Goal: Information Seeking & Learning: Check status

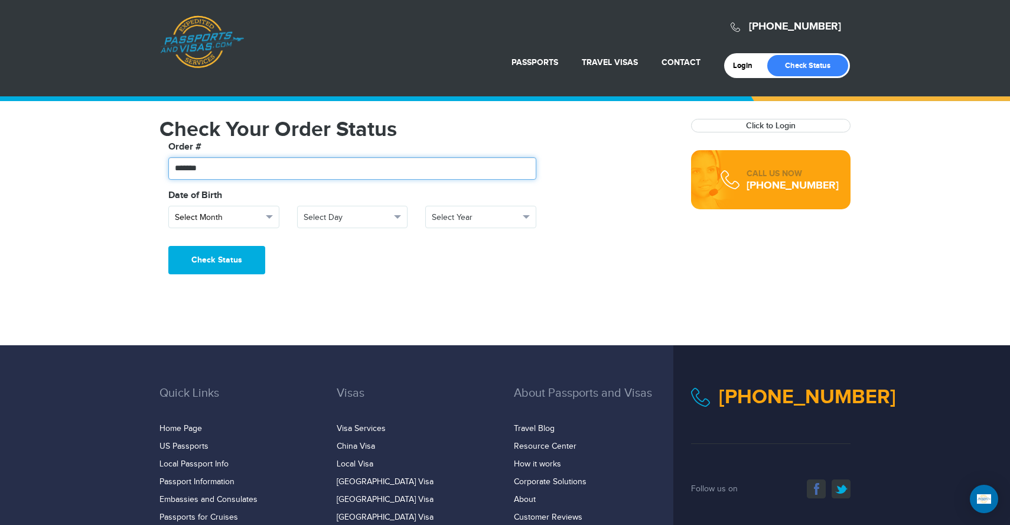
type input "*******"
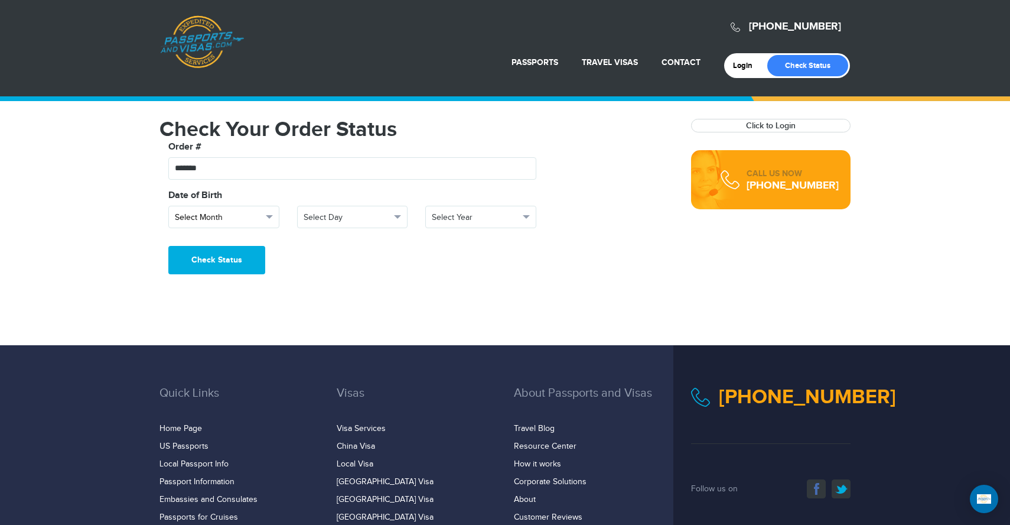
click at [265, 218] on button "Select Month" at bounding box center [223, 217] width 111 height 22
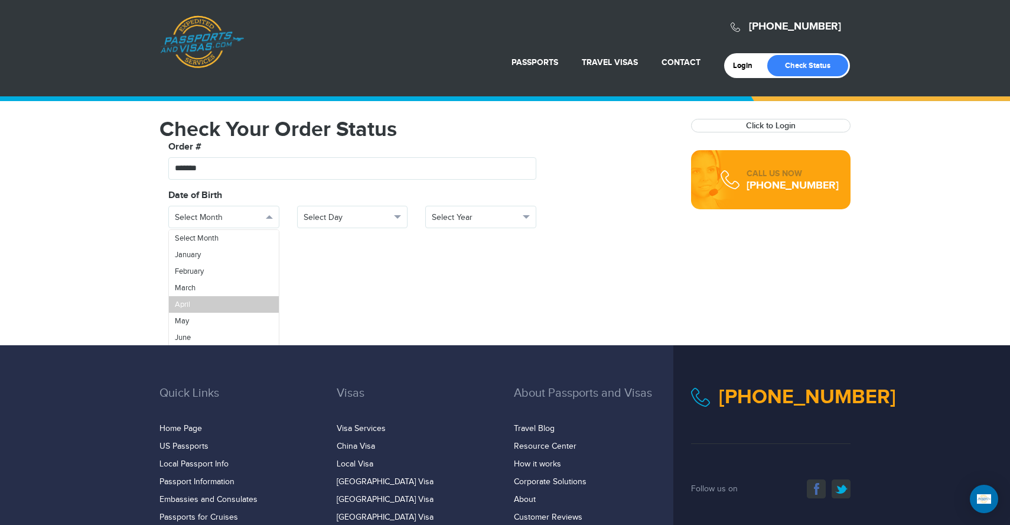
click at [225, 301] on link "April" at bounding box center [224, 304] width 110 height 17
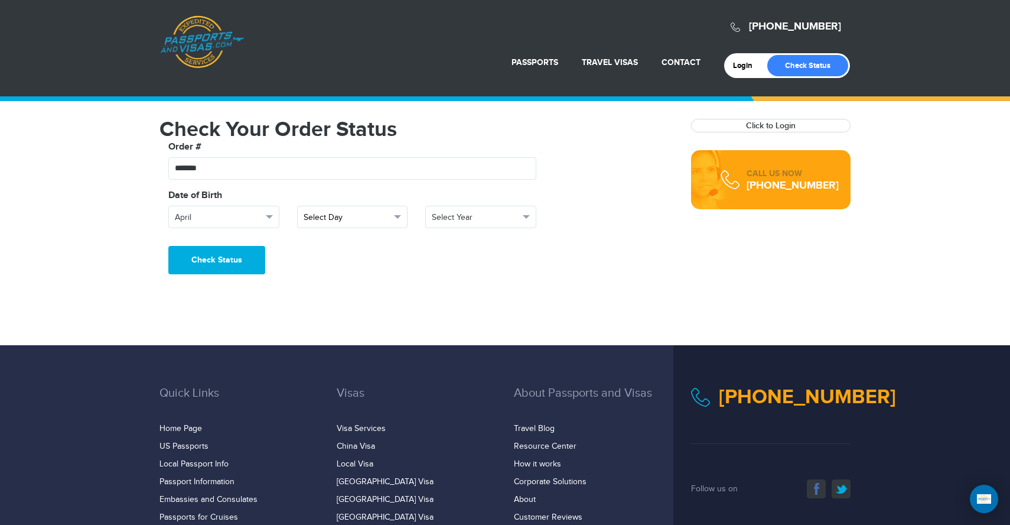
click at [333, 217] on span "Select Day" at bounding box center [347, 217] width 87 height 12
click at [322, 329] on link "11" at bounding box center [353, 329] width 110 height 17
click at [464, 220] on span "Select Year" at bounding box center [475, 217] width 87 height 12
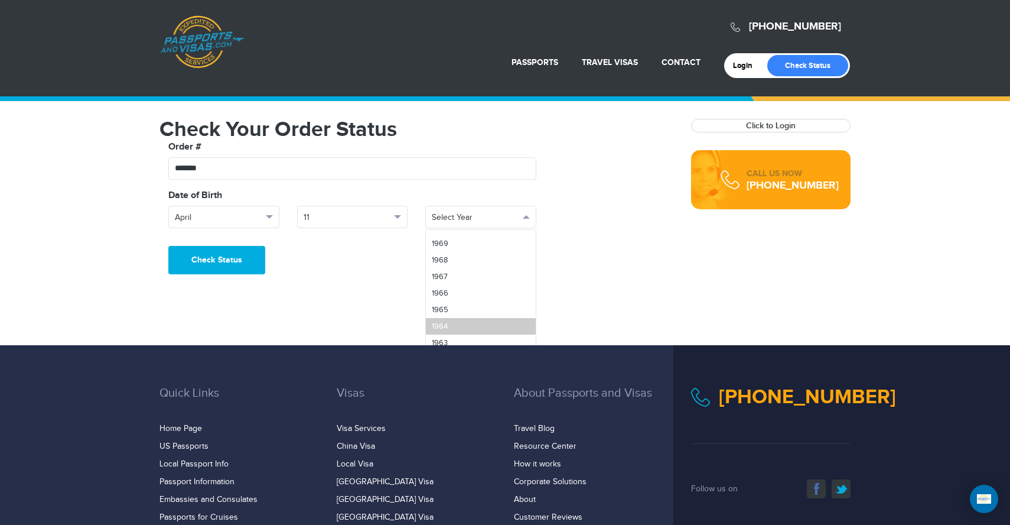
click at [448, 323] on link "1964" at bounding box center [481, 326] width 110 height 17
click at [232, 256] on button "Check Status" at bounding box center [216, 260] width 97 height 28
